Goal: Information Seeking & Learning: Learn about a topic

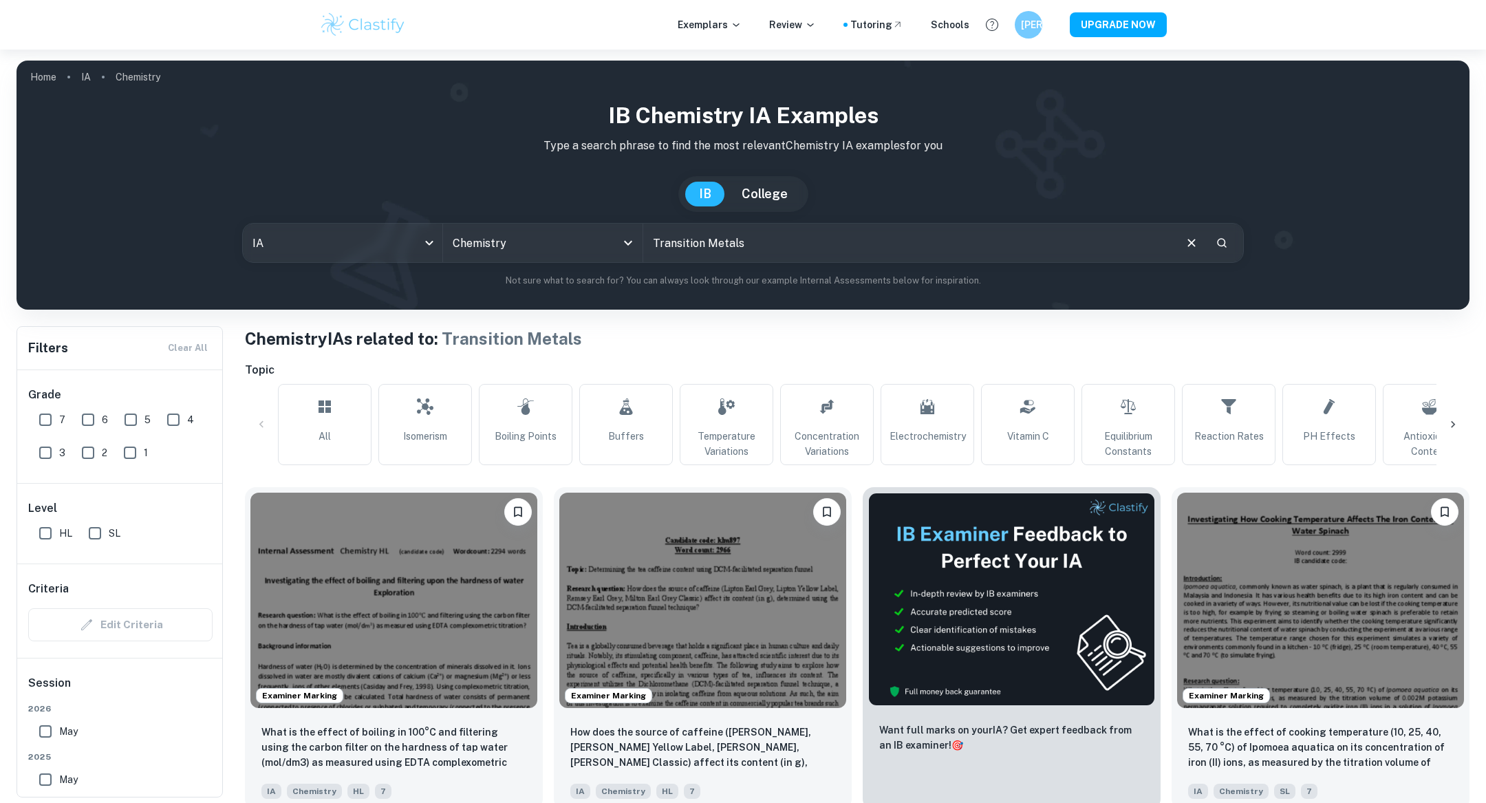
scroll to position [0, 376]
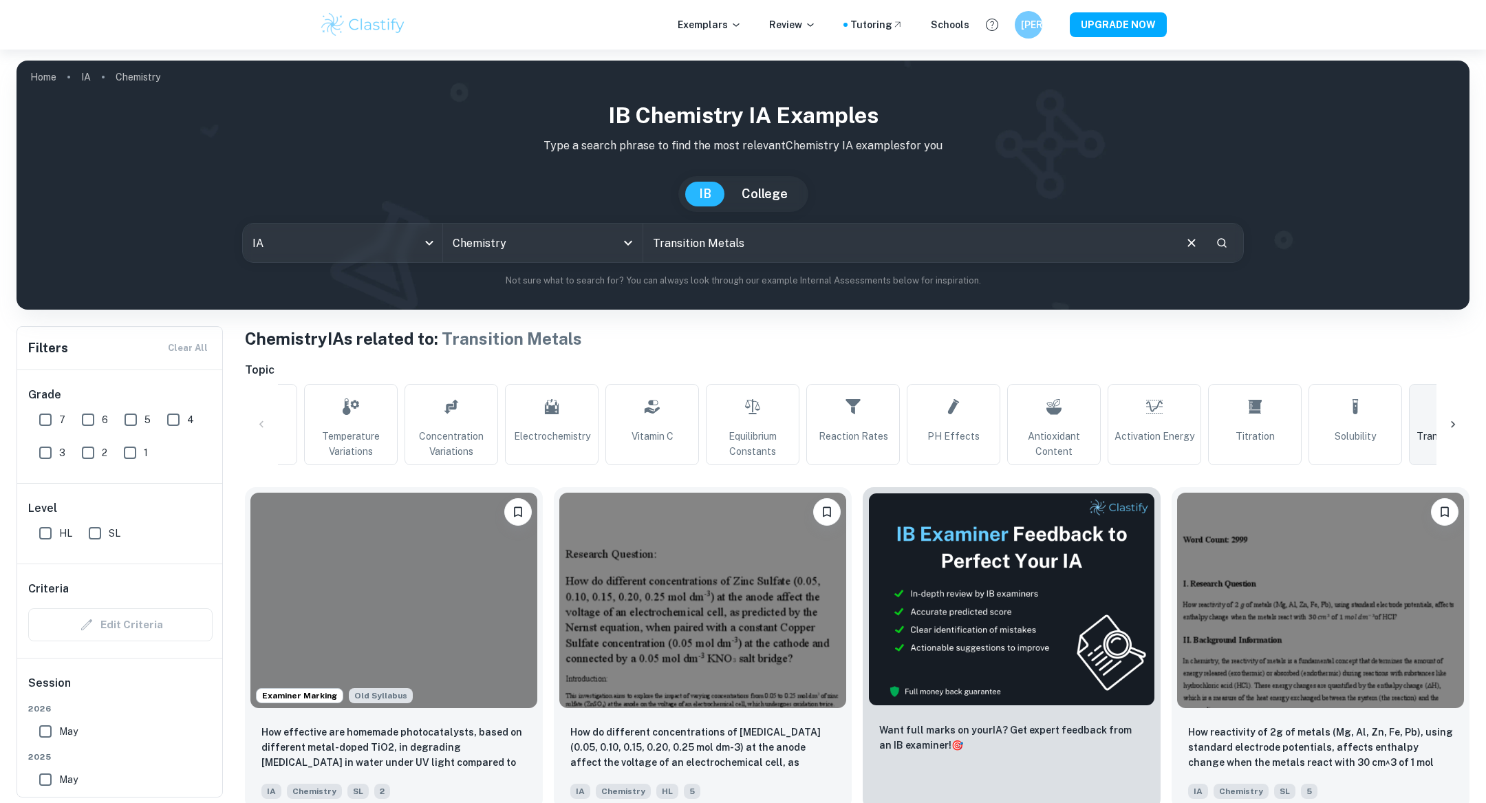
click at [792, 35] on div "Exemplars Review Tutoring Schools JO UPGRADE NOW" at bounding box center [743, 25] width 880 height 28
click at [792, 14] on div "Exemplars Review Tutoring Schools JO UPGRADE NOW" at bounding box center [743, 25] width 880 height 28
click at [792, 25] on p "Review" at bounding box center [792, 24] width 47 height 15
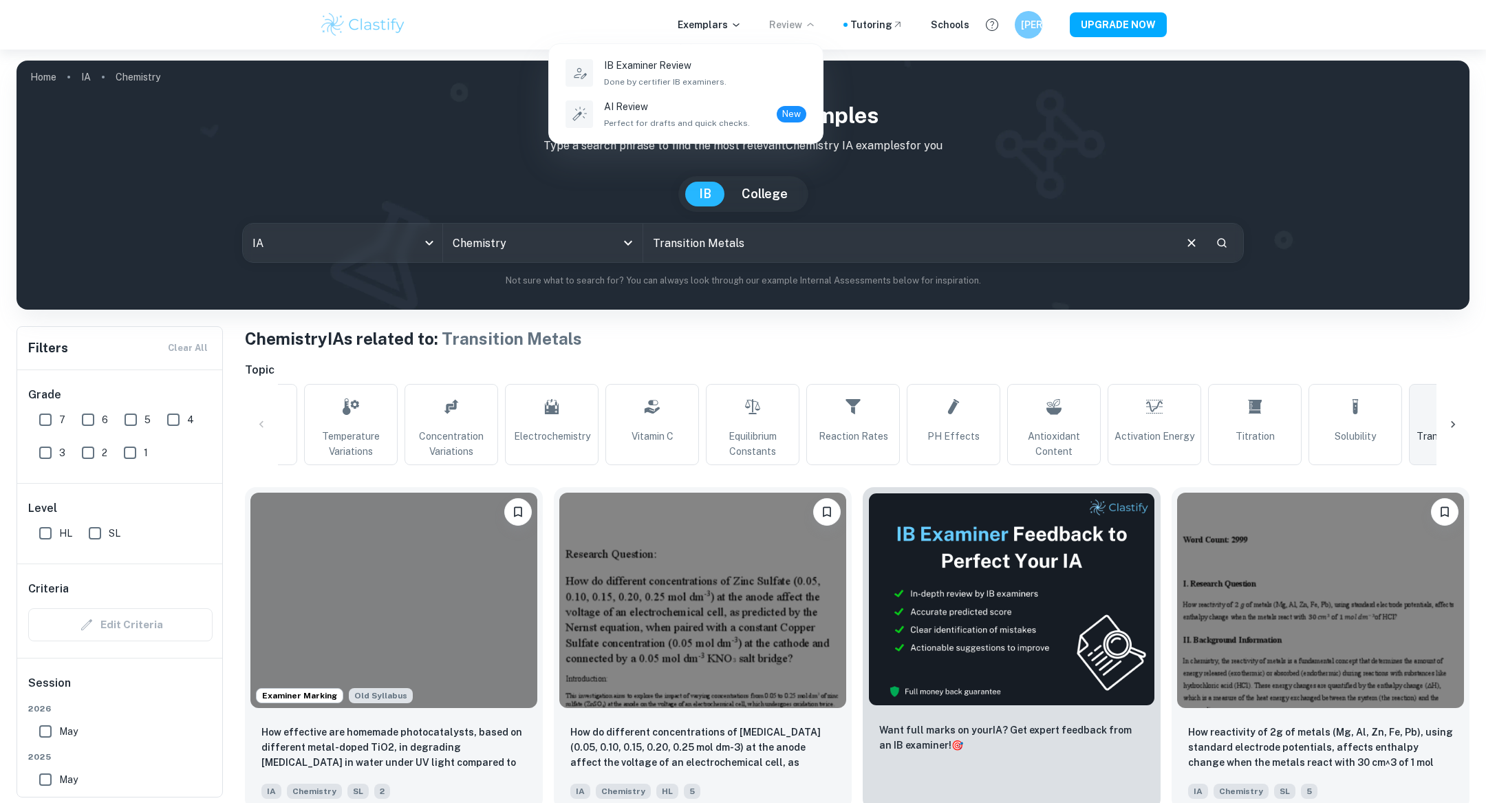
click at [727, 26] on div at bounding box center [743, 401] width 1486 height 803
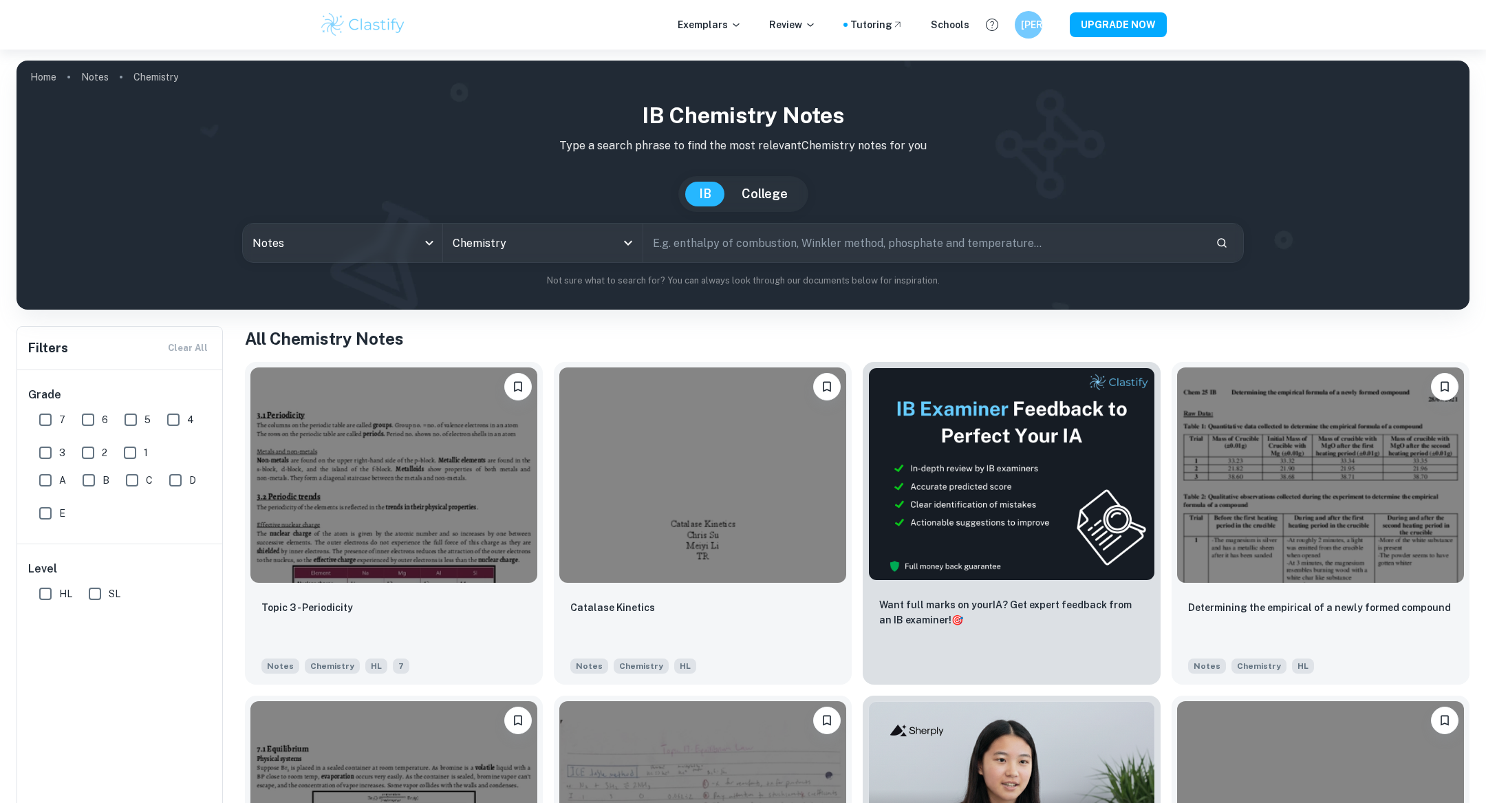
click at [737, 238] on input "text" at bounding box center [923, 243] width 561 height 39
type input "metallic and nonmetallic oxides"
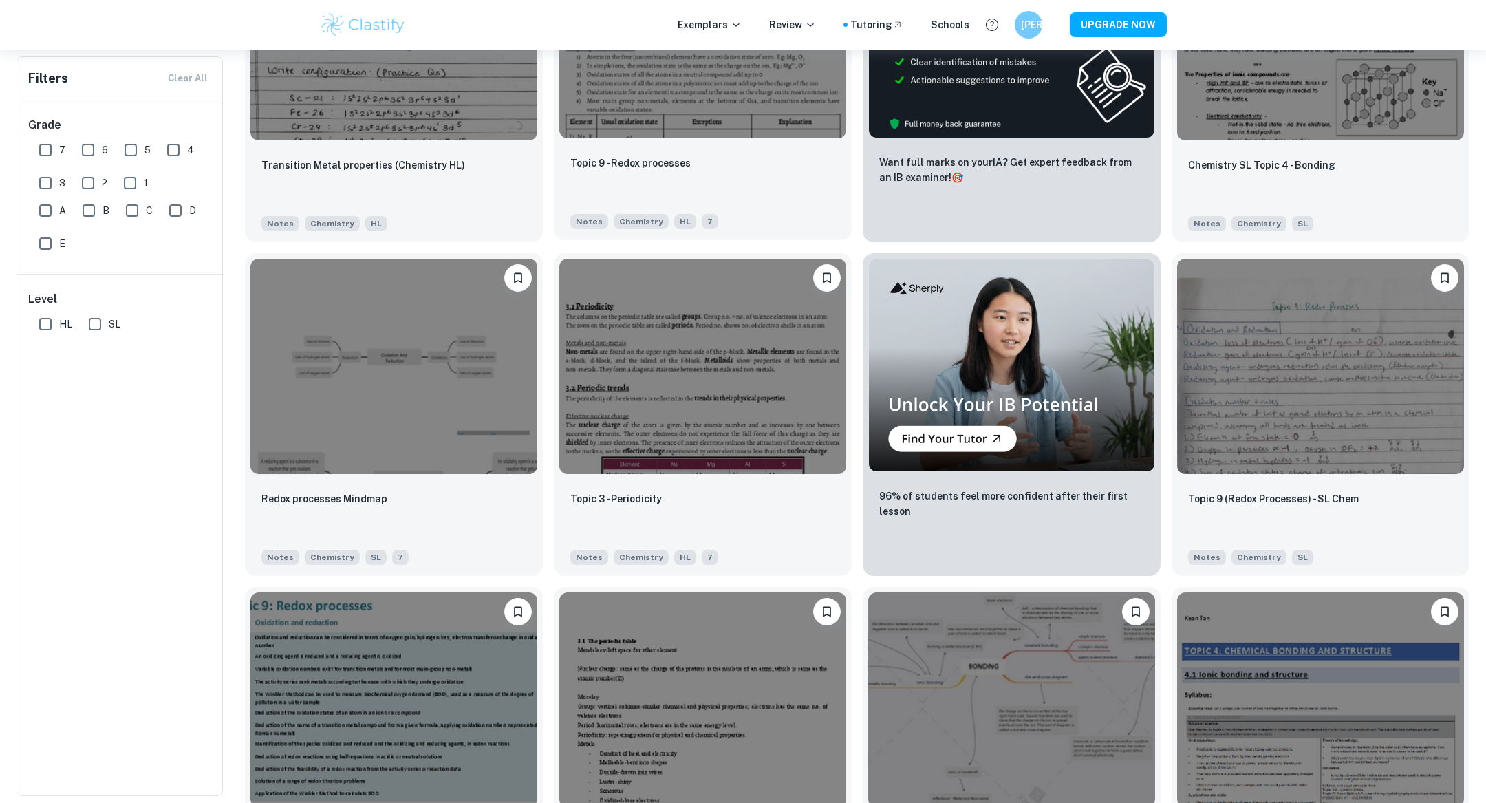
scroll to position [492, 0]
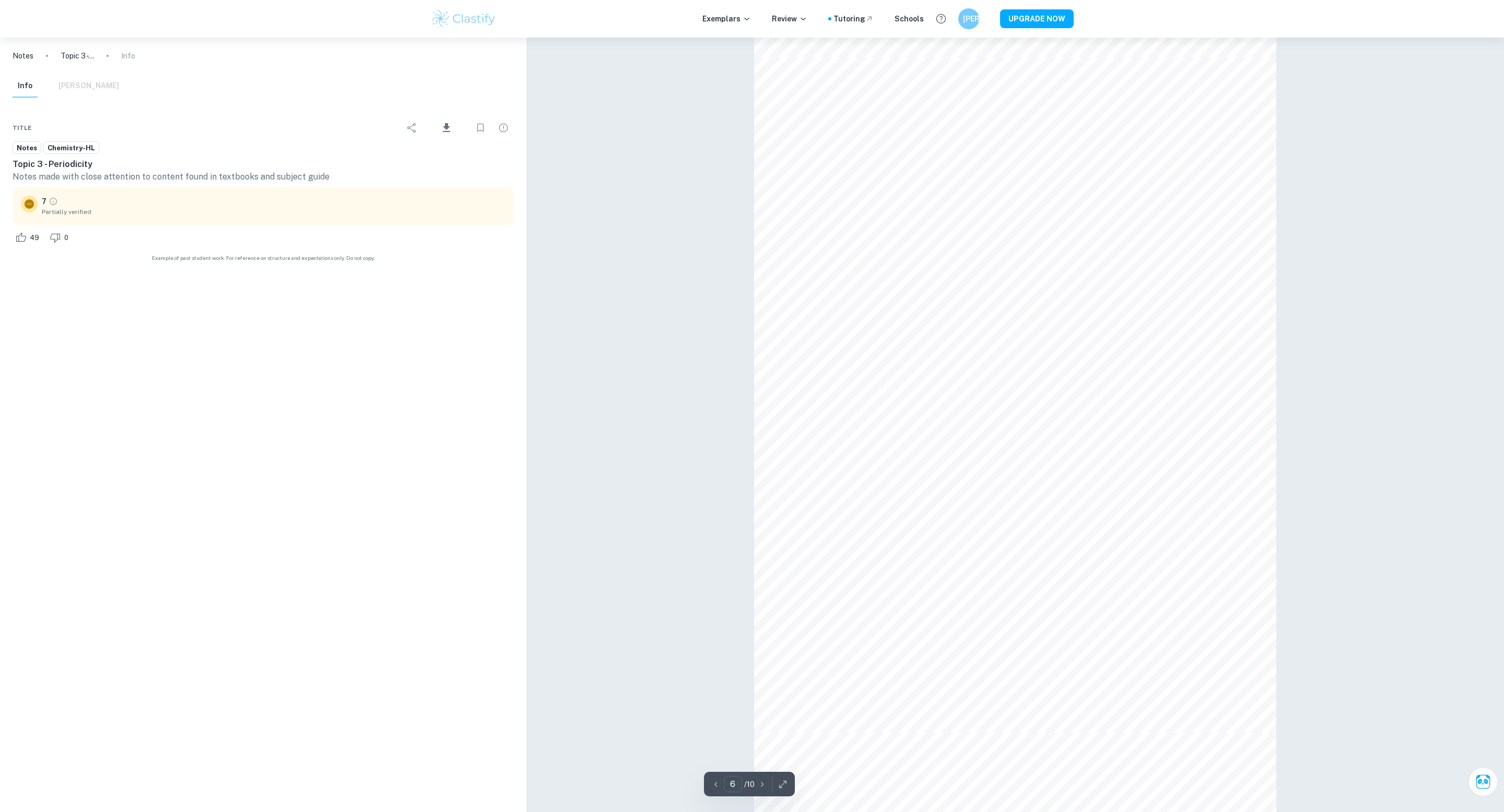
scroll to position [3525, 0]
type input "5"
